Goal: Information Seeking & Learning: Learn about a topic

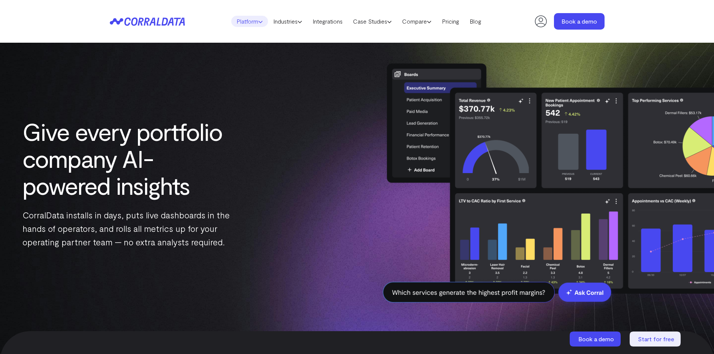
click at [247, 21] on link "Platform" at bounding box center [249, 21] width 37 height 11
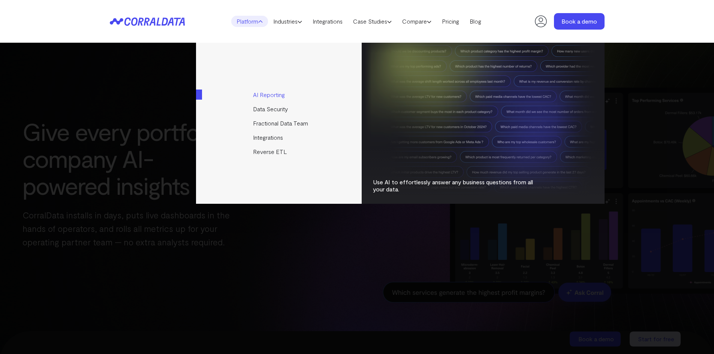
click at [263, 95] on link "AI Reporting" at bounding box center [279, 95] width 167 height 14
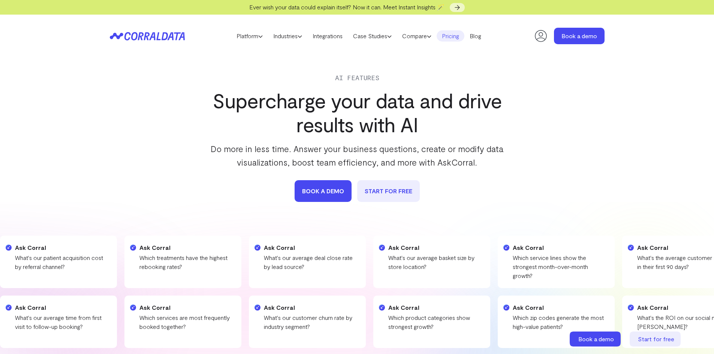
click at [454, 33] on link "Pricing" at bounding box center [450, 35] width 28 height 11
